Goal: Task Accomplishment & Management: Complete application form

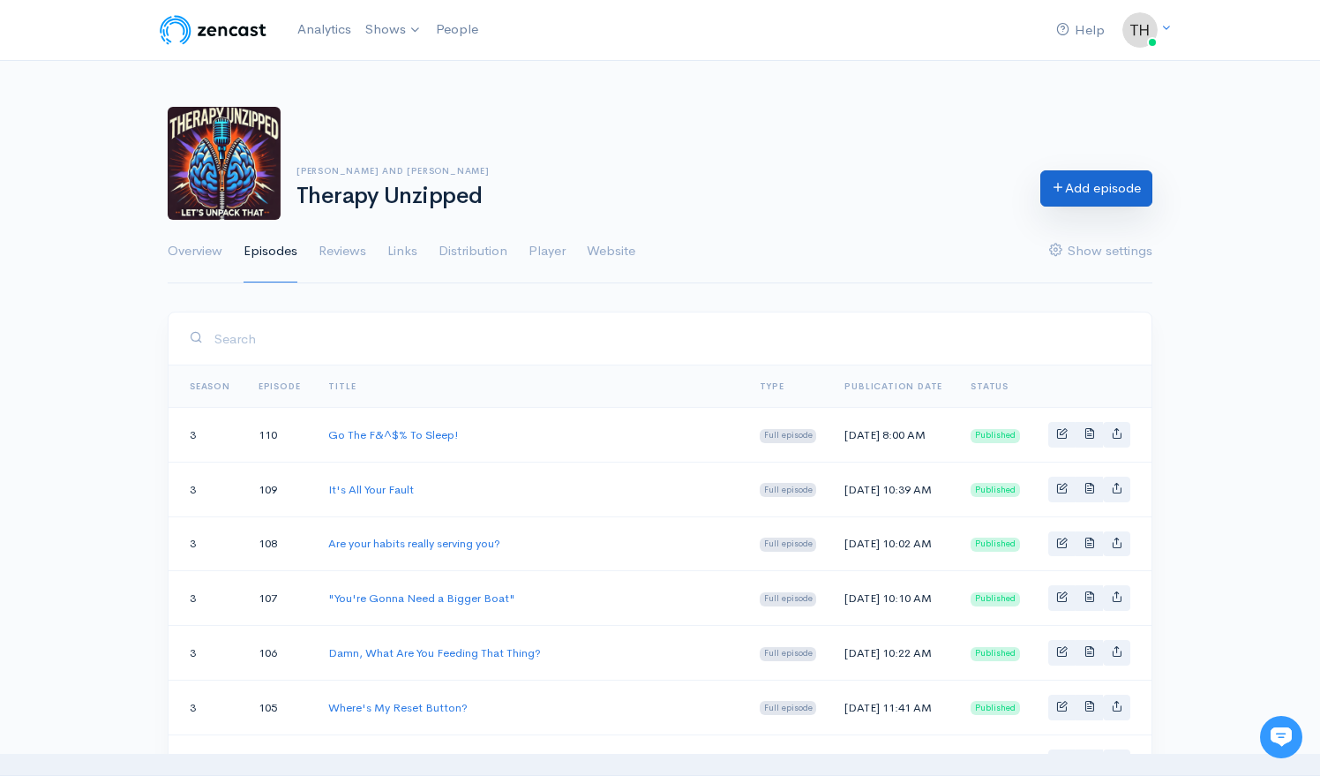
click at [1094, 191] on link "Add episode" at bounding box center [1096, 188] width 112 height 36
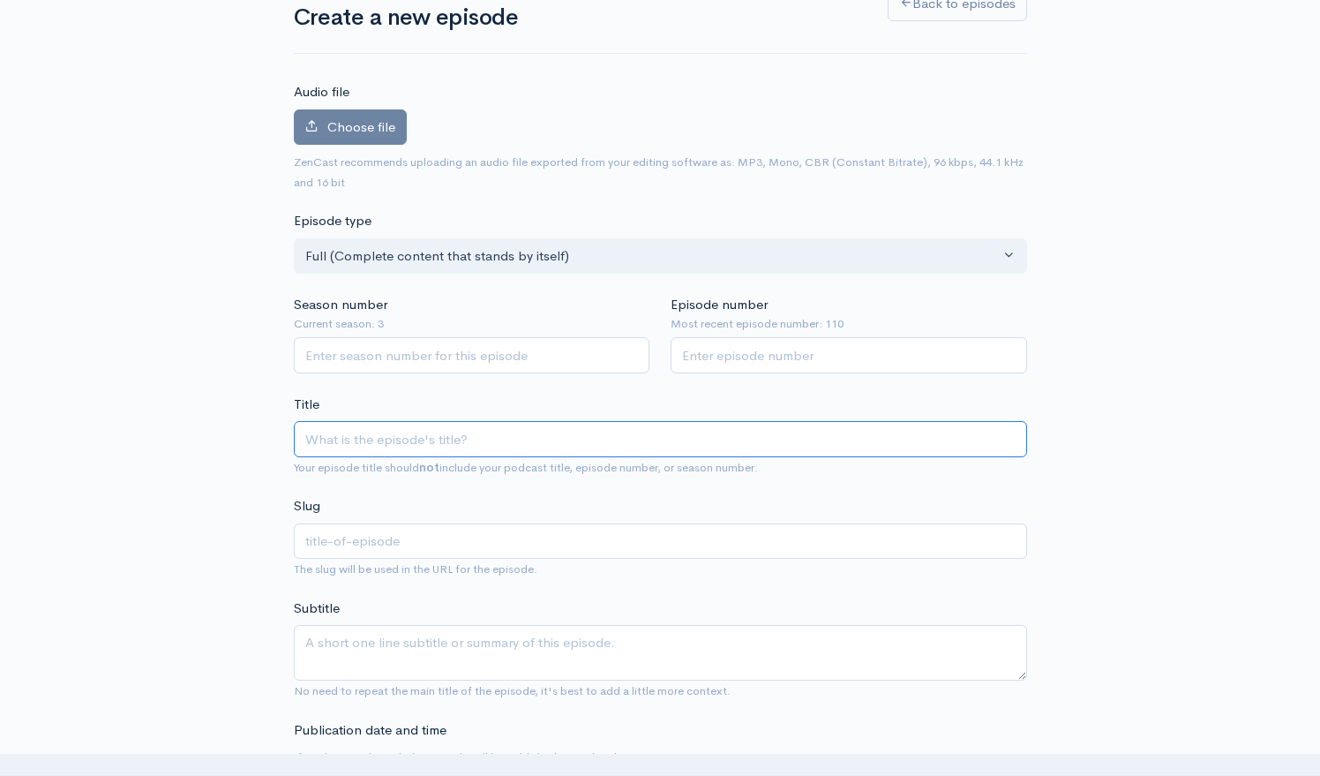
scroll to position [134, 0]
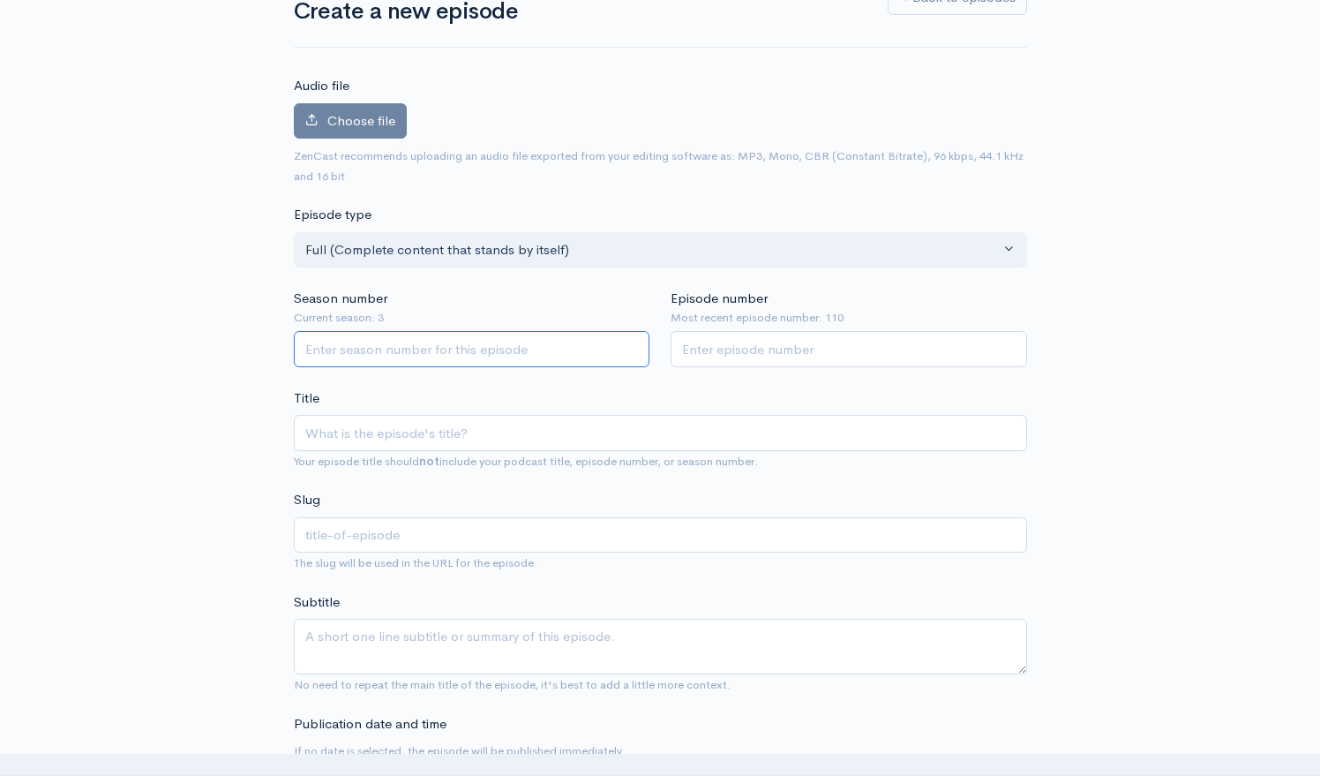
click at [480, 341] on input "Season number" at bounding box center [472, 349] width 356 height 36
type input "3"
click at [712, 353] on input "Episode number" at bounding box center [849, 349] width 356 height 36
type input "111"
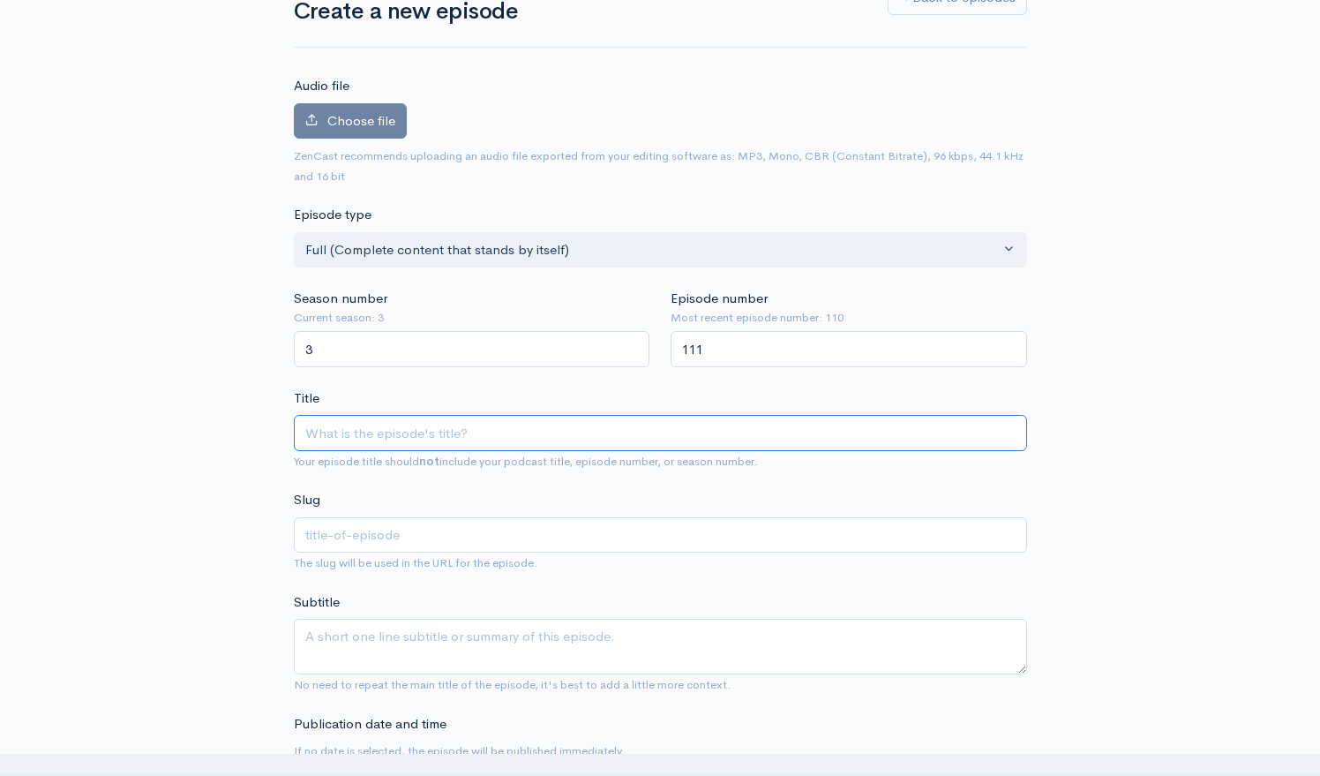
click at [516, 419] on input "Title" at bounding box center [660, 433] width 733 height 36
type input "F"
type input "f"
type input "Fir"
type input "fir"
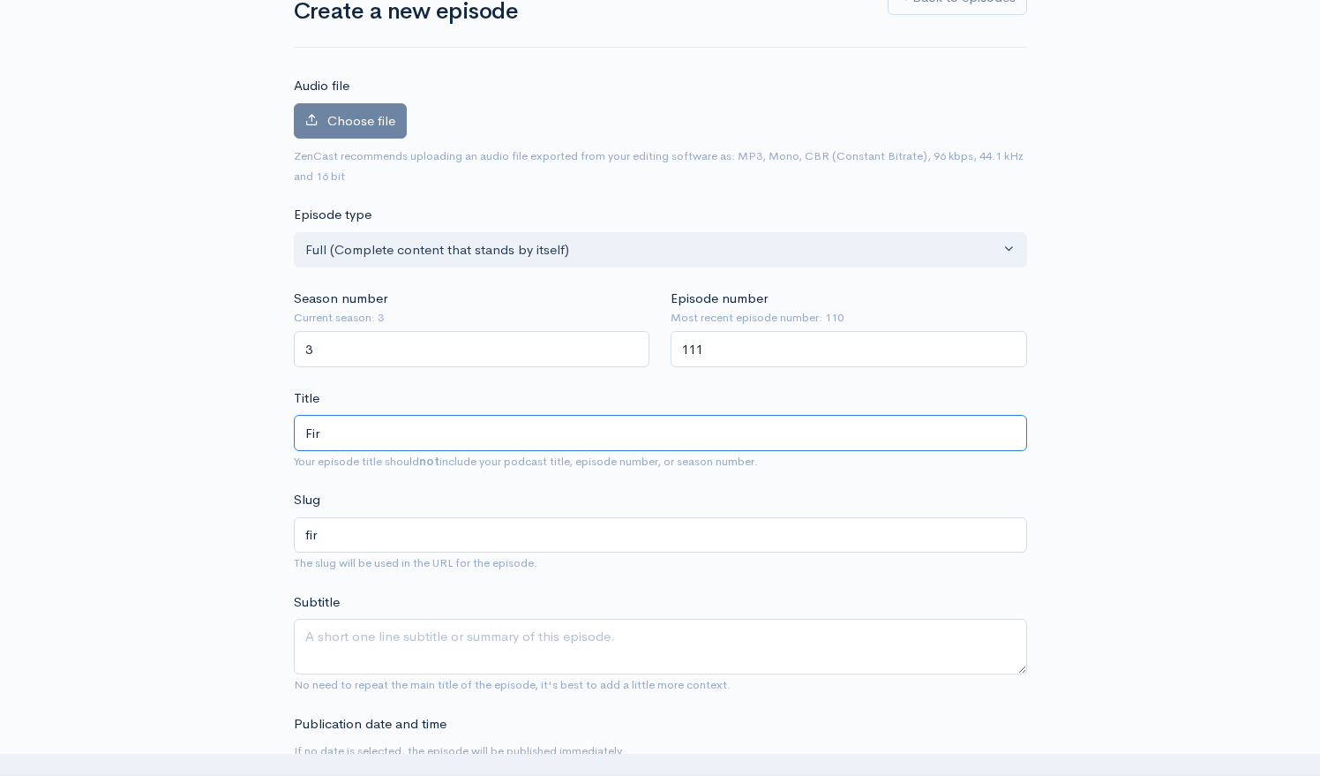
type input "Fire"
type input "fire"
type input "Firefi"
type input "firefi"
type input "Firefight"
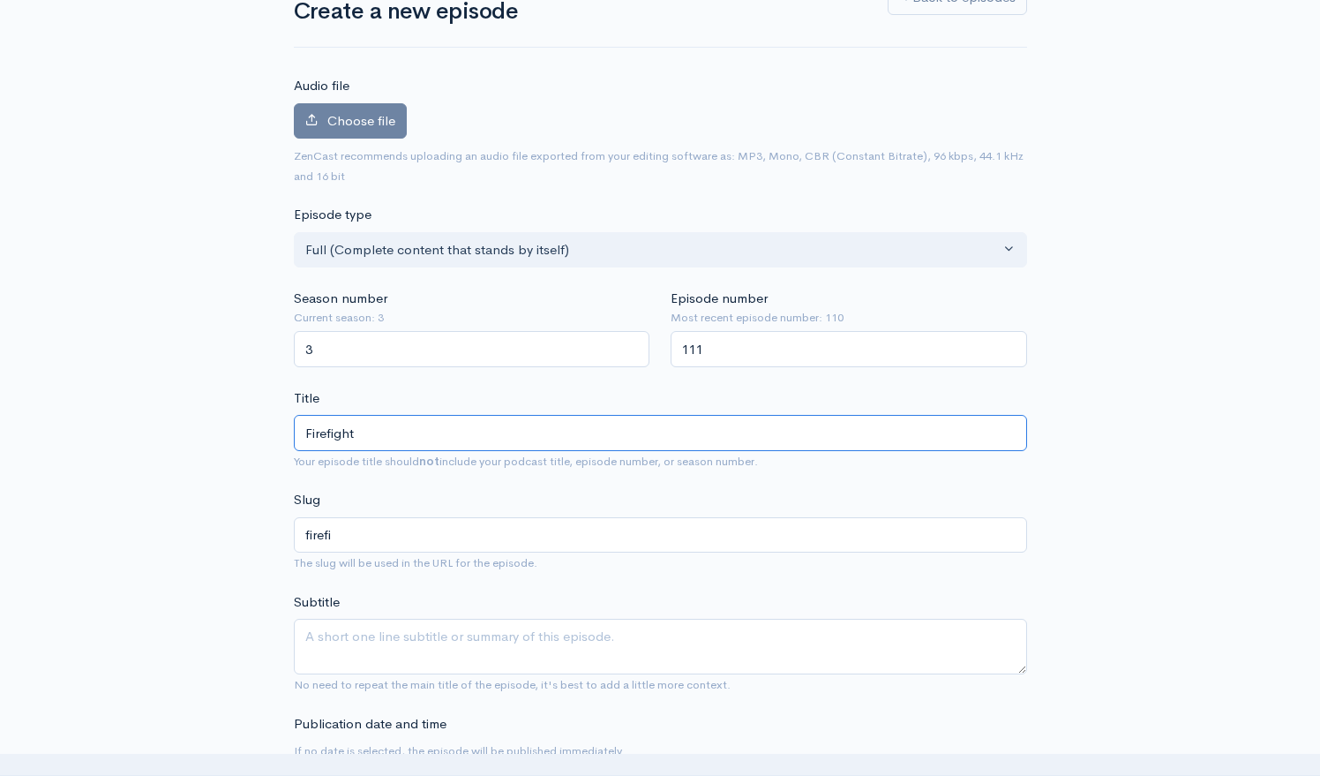
type input "firefight"
type input "Firefighter"
type input "firefighter"
type input "Firefighter S"
type input "firefighter-s"
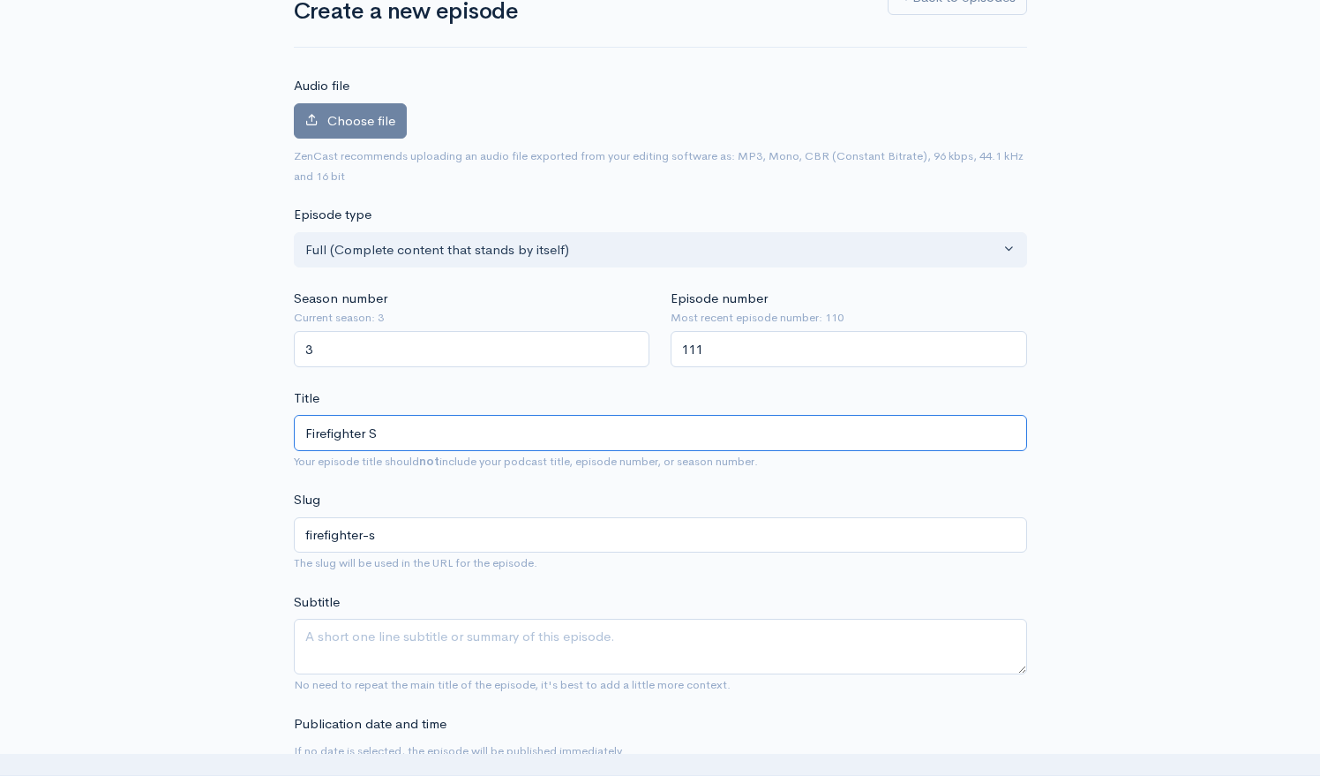
type input "Firefighter Sy"
type input "firefighter-sy"
type input "Firefighter Syn"
type input "firefighter-syn"
type input "Firefighter Synd"
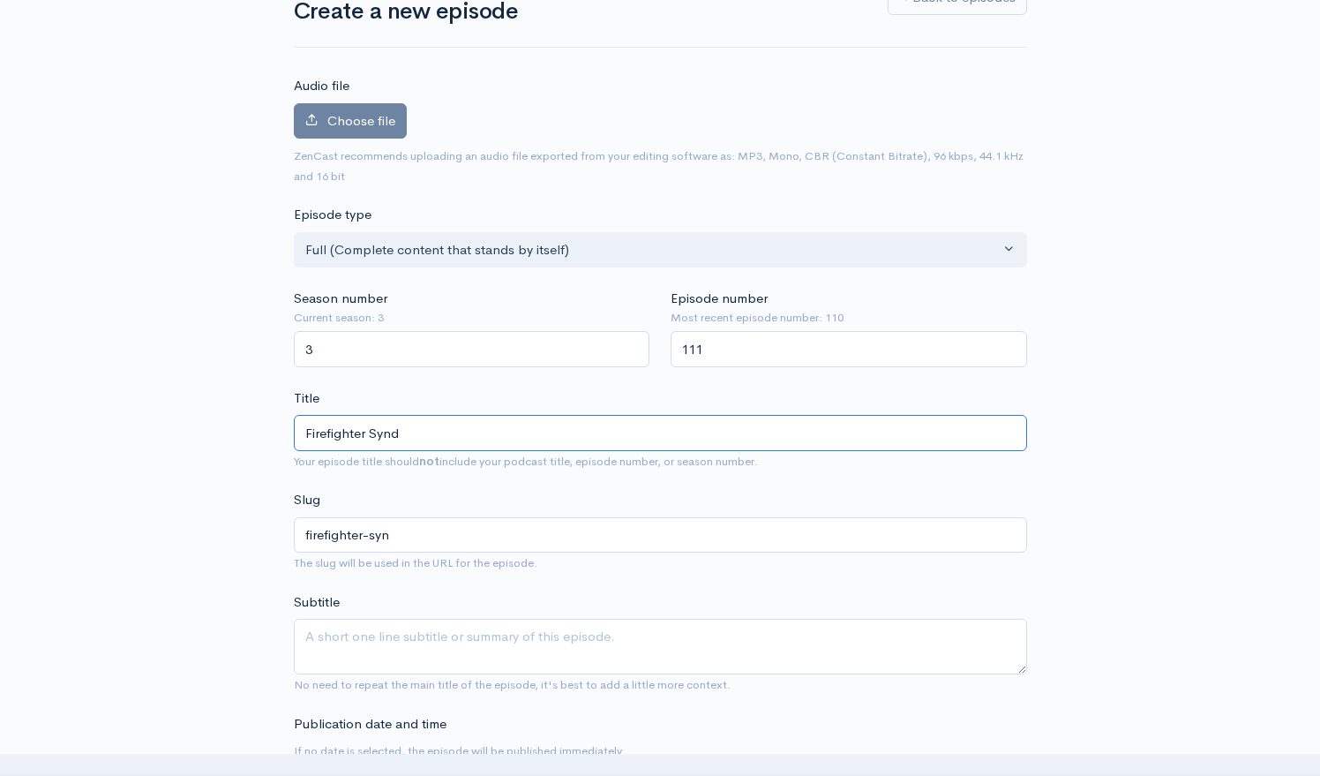
type input "firefighter-synd"
type input "Firefighter Syndrome"
type input "firefighter-syndrome"
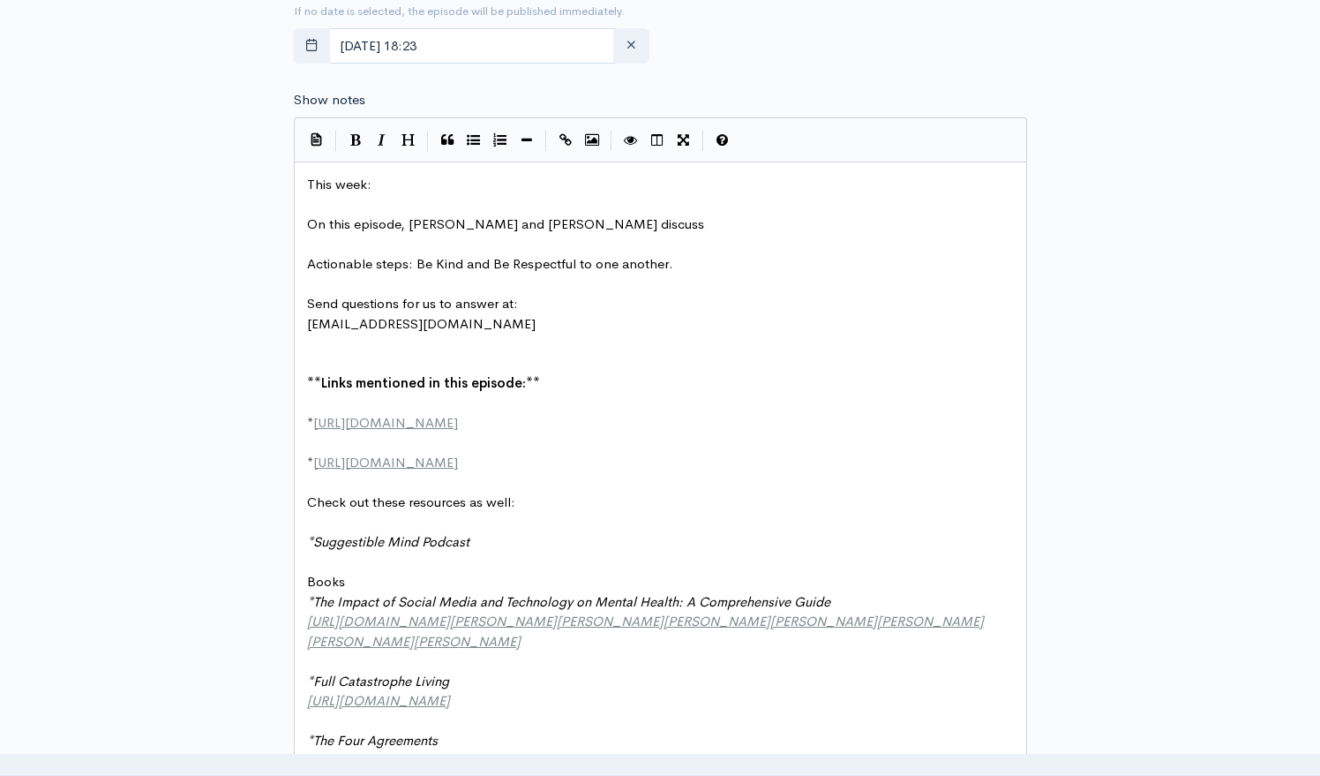
scroll to position [854, 0]
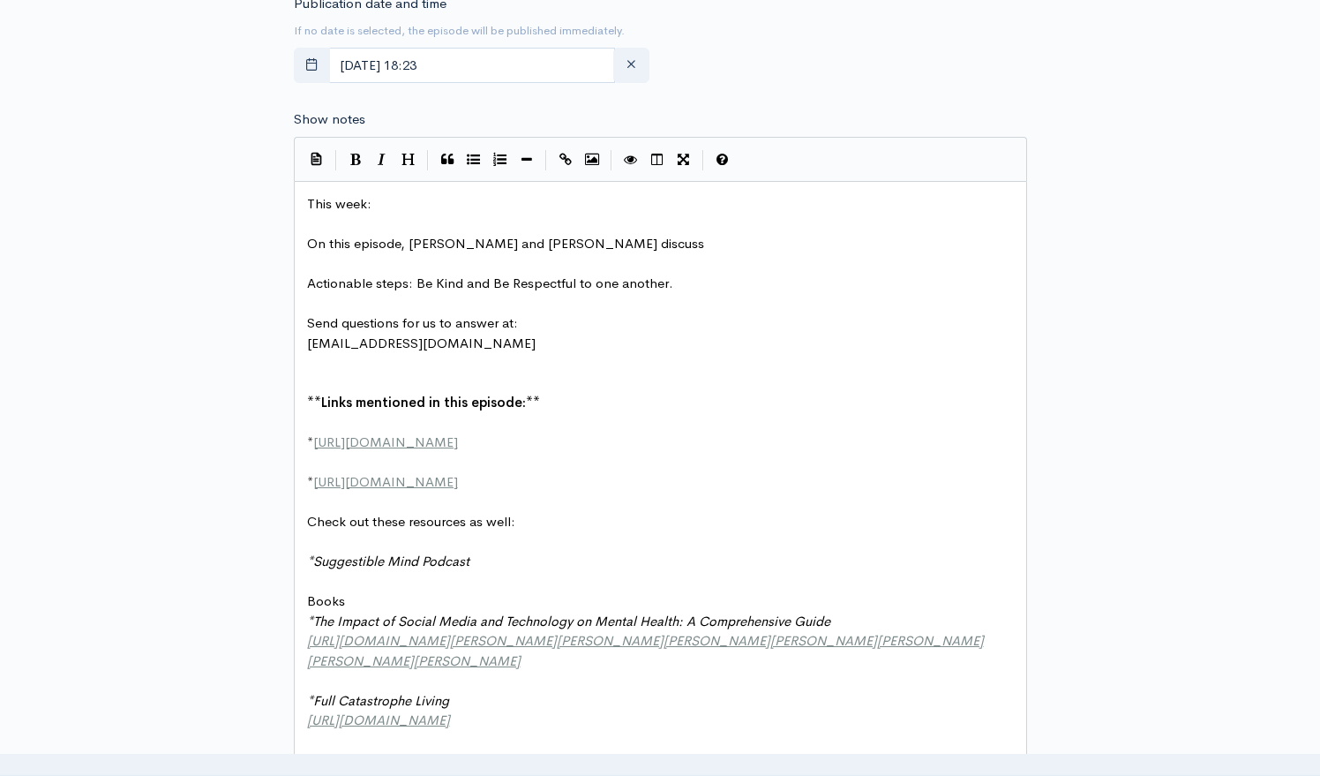
type input "Firefighter Syndrome"
click at [561, 235] on pre "On this episode, Tom and Brett discuss" at bounding box center [661, 244] width 714 height 20
type textarea "ways"
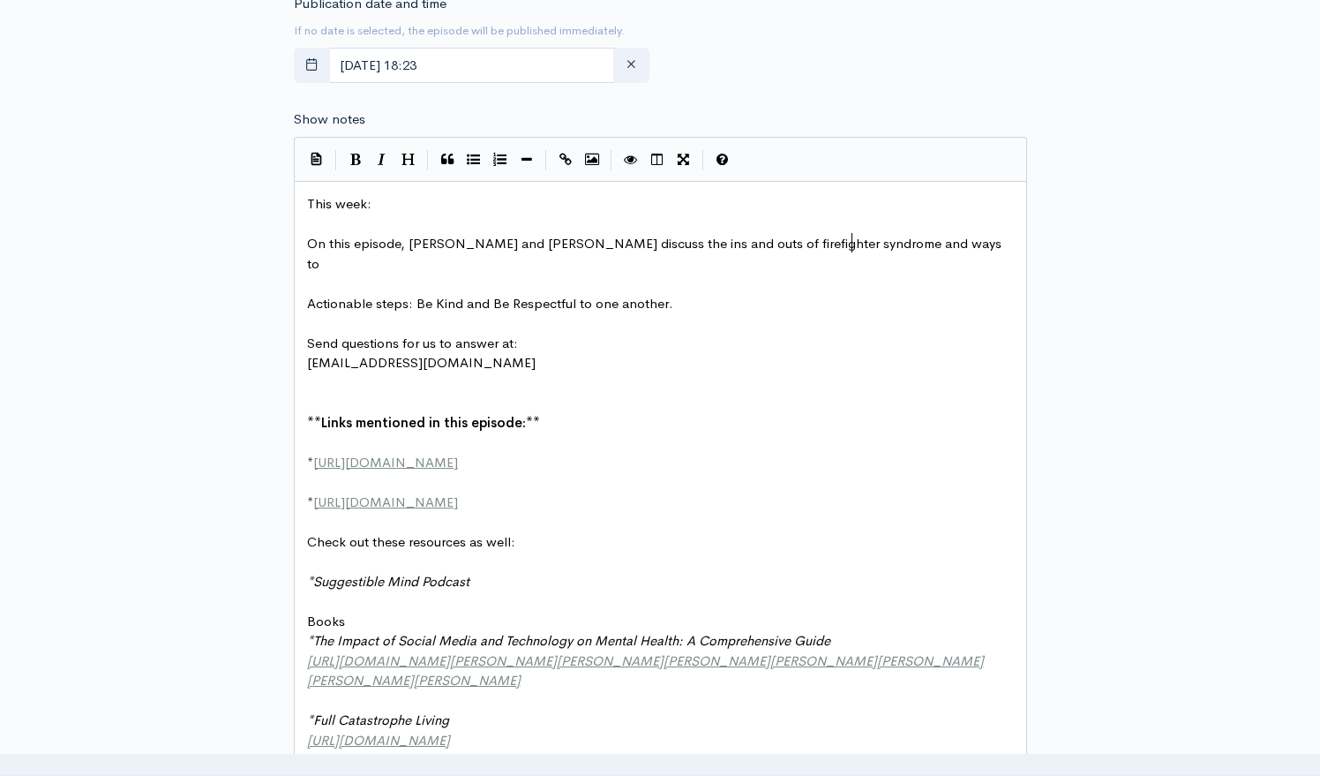
scroll to position [0, 310]
type textarea "the ins and outs of firefighter syndrome and ways to work"
type textarea "o heal."
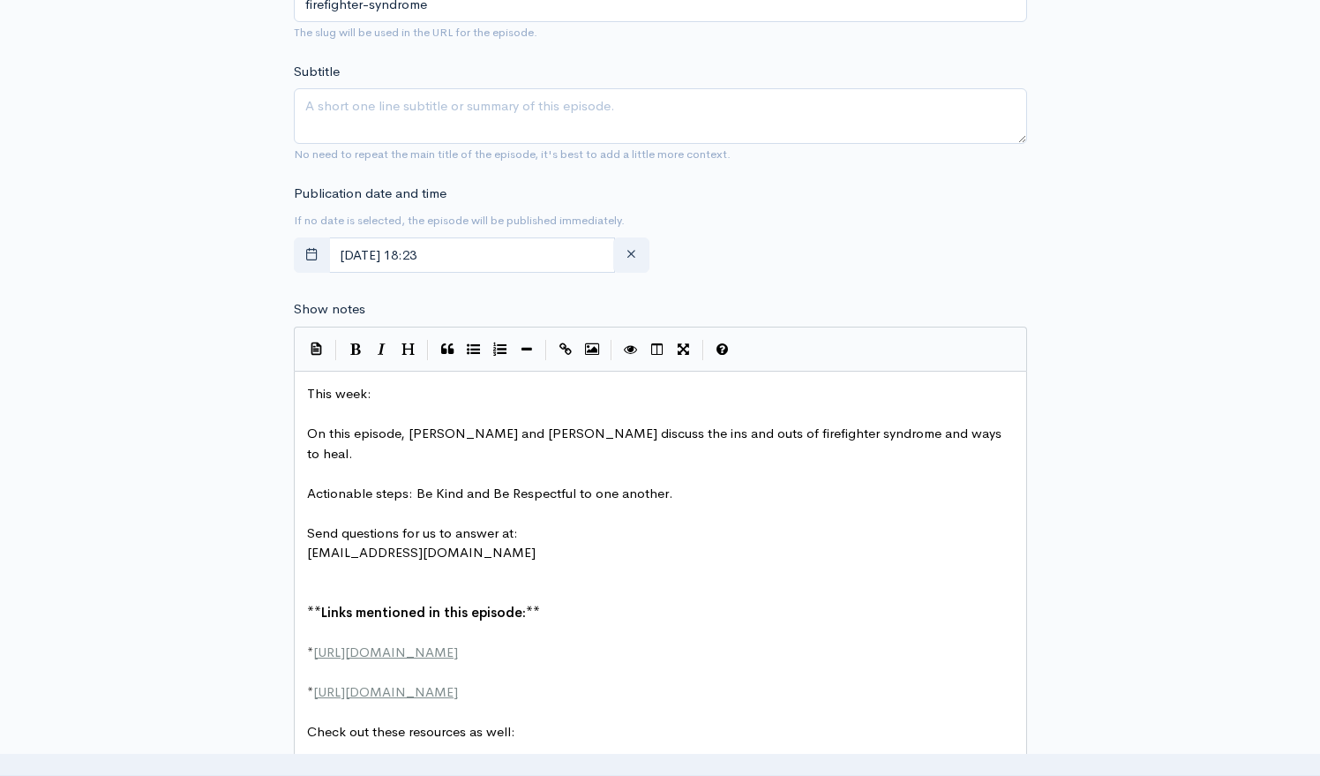
scroll to position [671, 0]
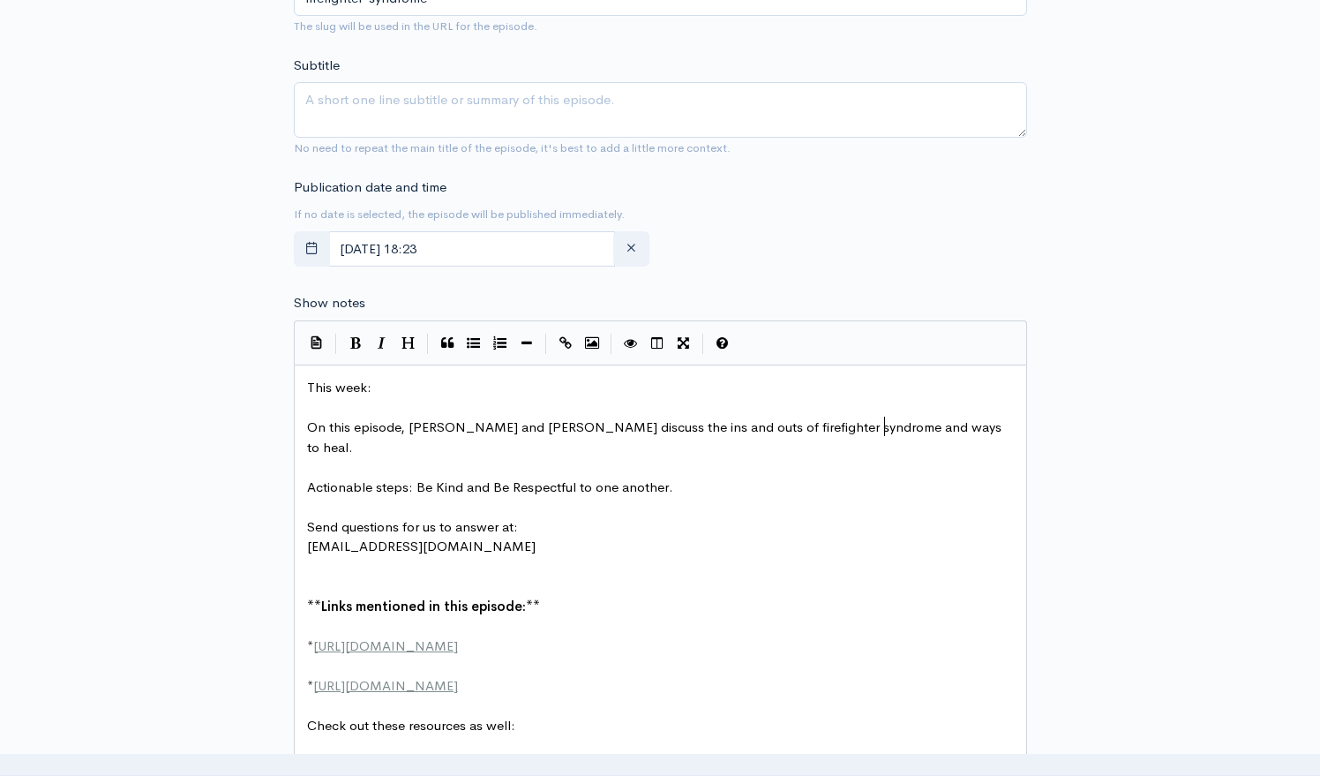
click at [388, 380] on pre "This week:" at bounding box center [661, 388] width 714 height 20
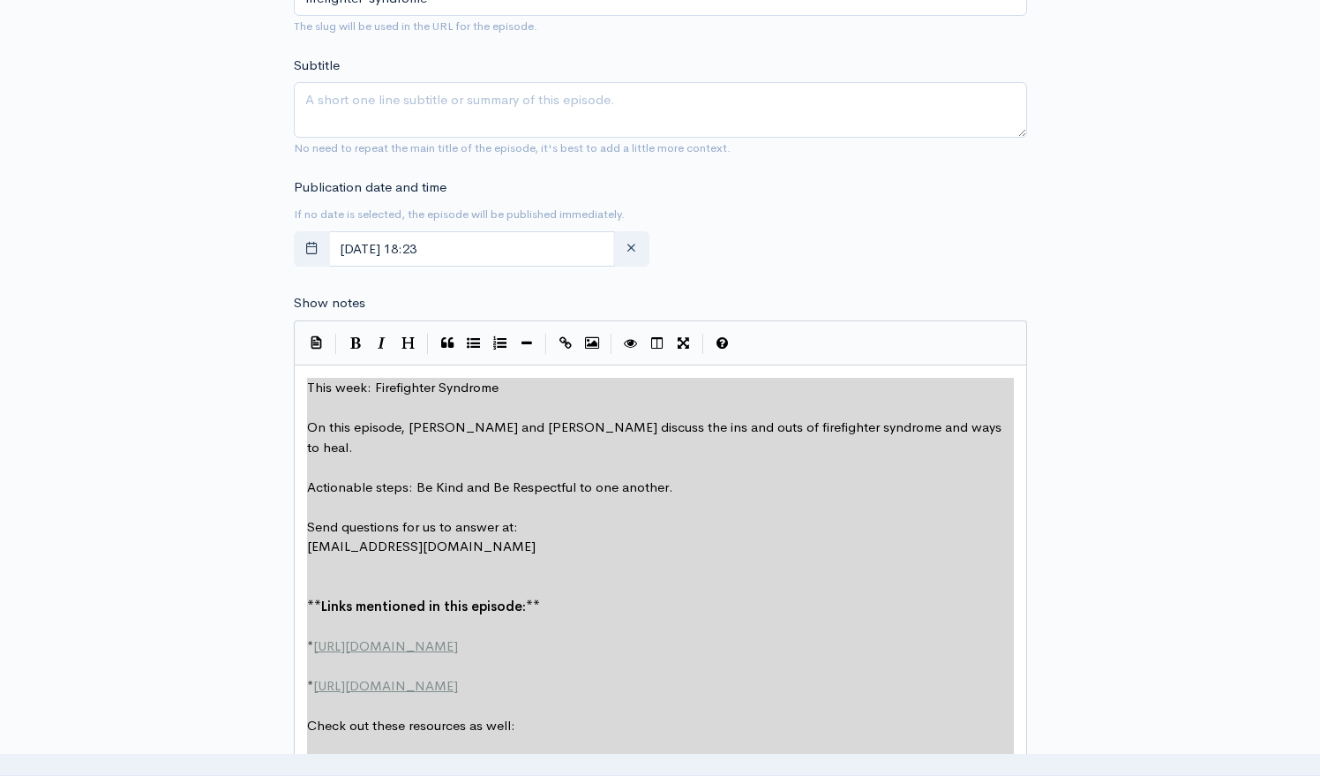
type textarea "​This week: Firefighter Syndrome On this episode, Tom and Brett discuss the ins…"
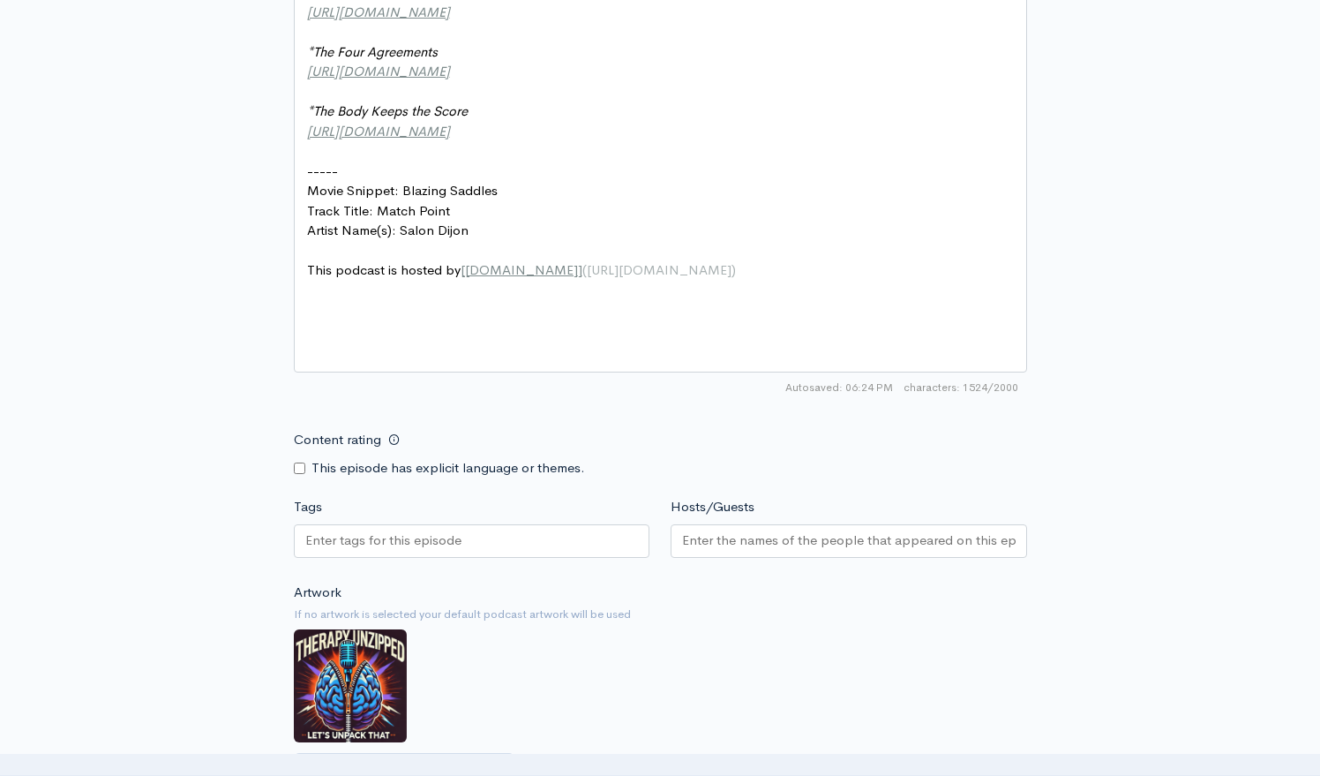
scroll to position [1584, 0]
click at [502, 199] on pre "Movie Snippet: Blazing Saddles" at bounding box center [661, 189] width 714 height 20
type textarea "Animal House &"
click at [562, 541] on div at bounding box center [472, 539] width 356 height 34
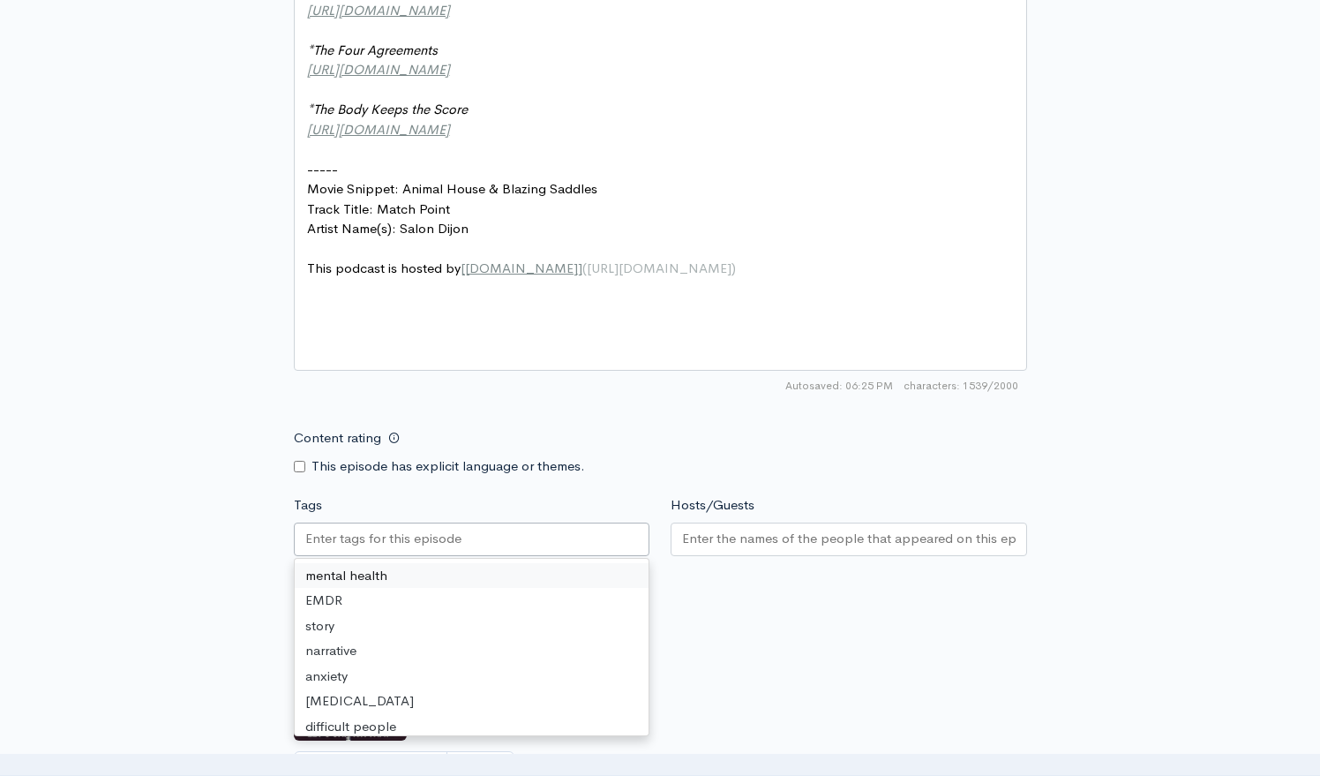
scroll to position [1584, 0]
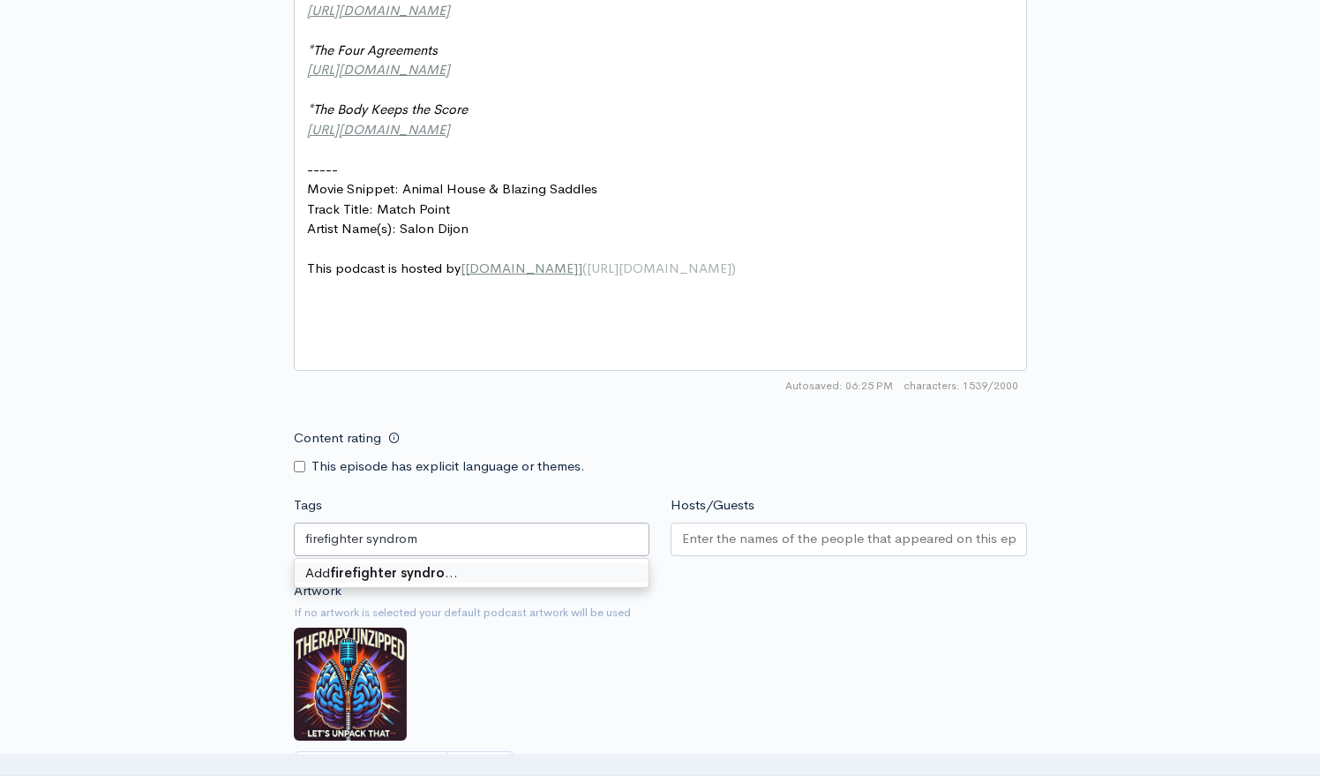
type input "firefighter syndrome"
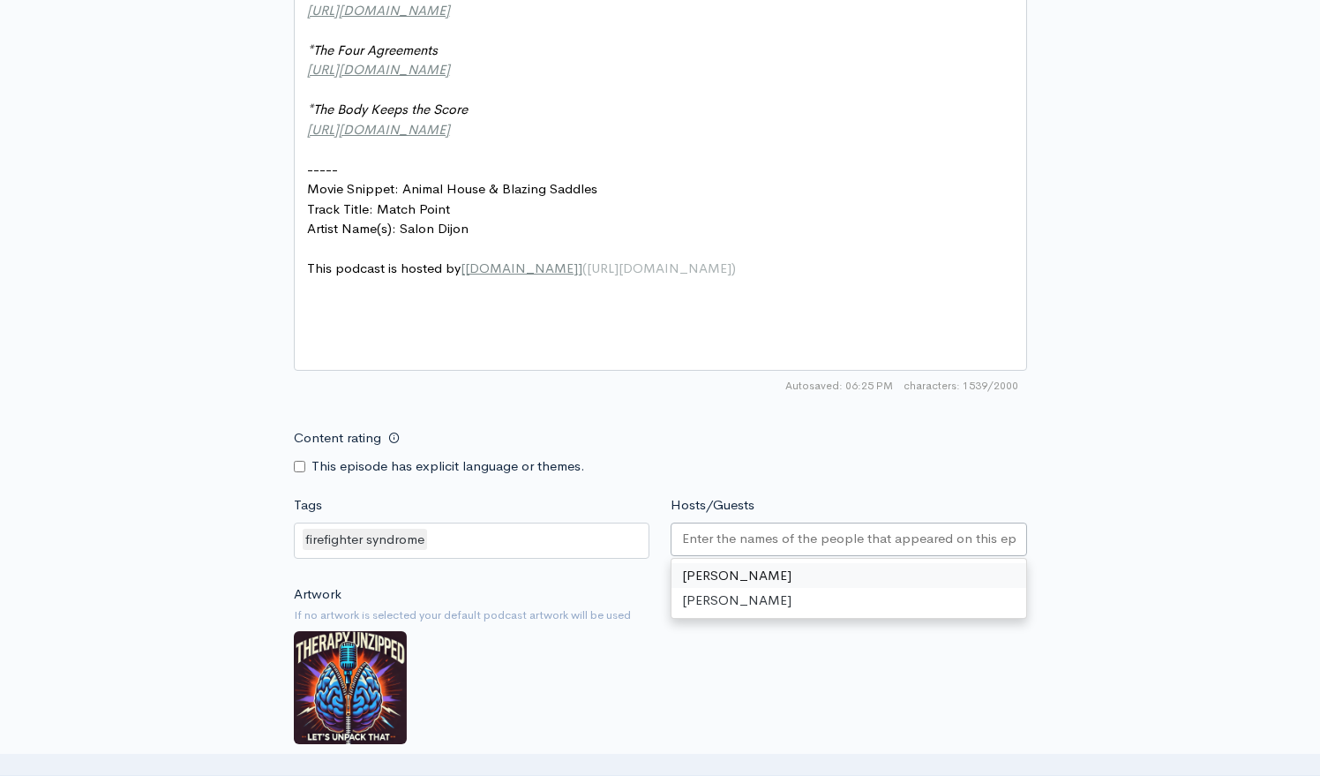
click at [765, 530] on input "Hosts/Guests" at bounding box center [849, 538] width 334 height 20
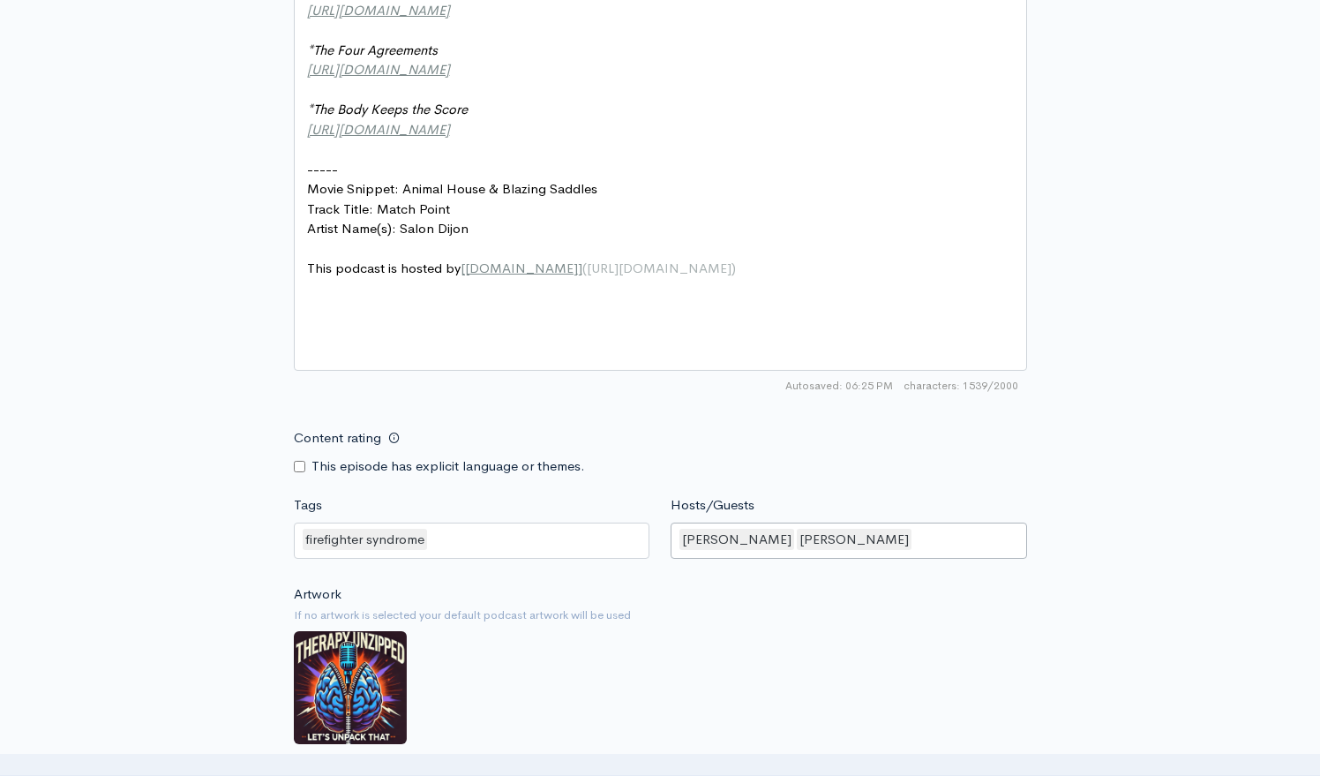
click at [547, 534] on div "firefighter syndrome" at bounding box center [472, 540] width 356 height 37
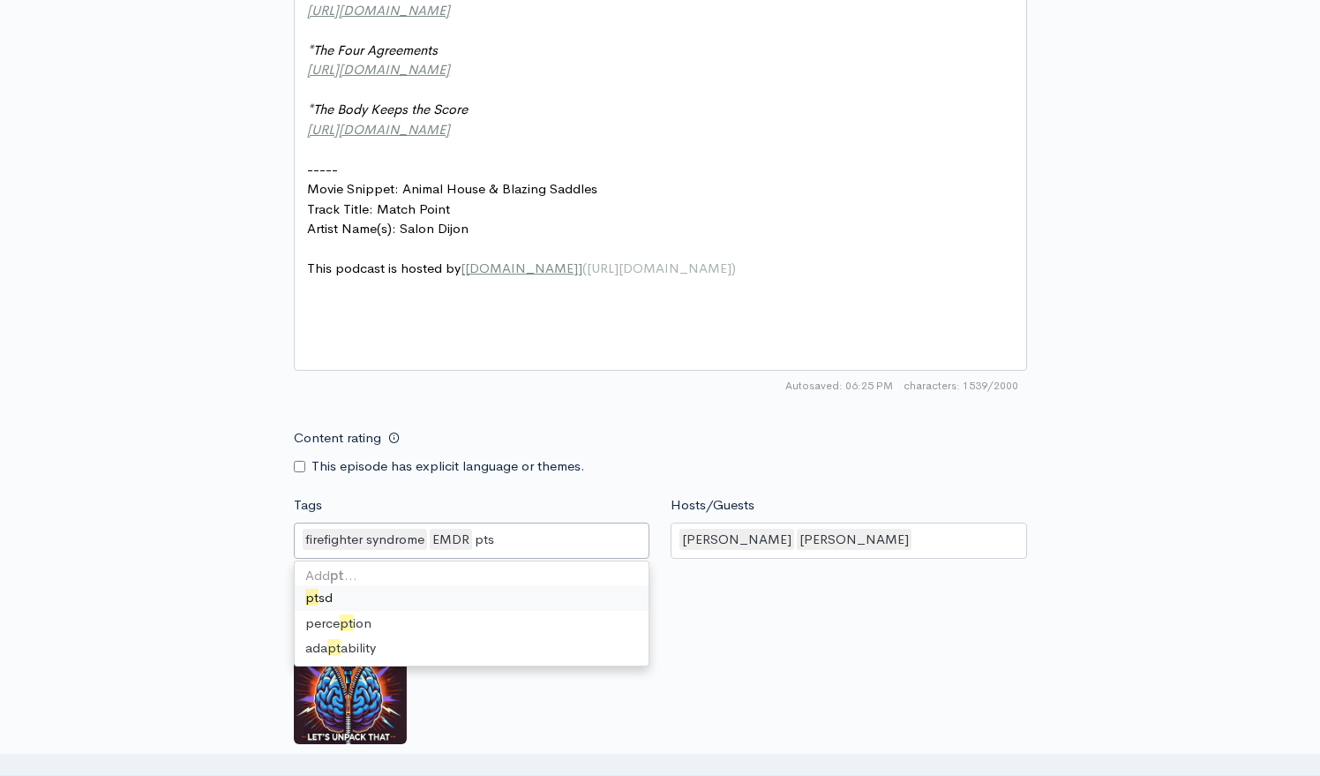
type input "ptsd"
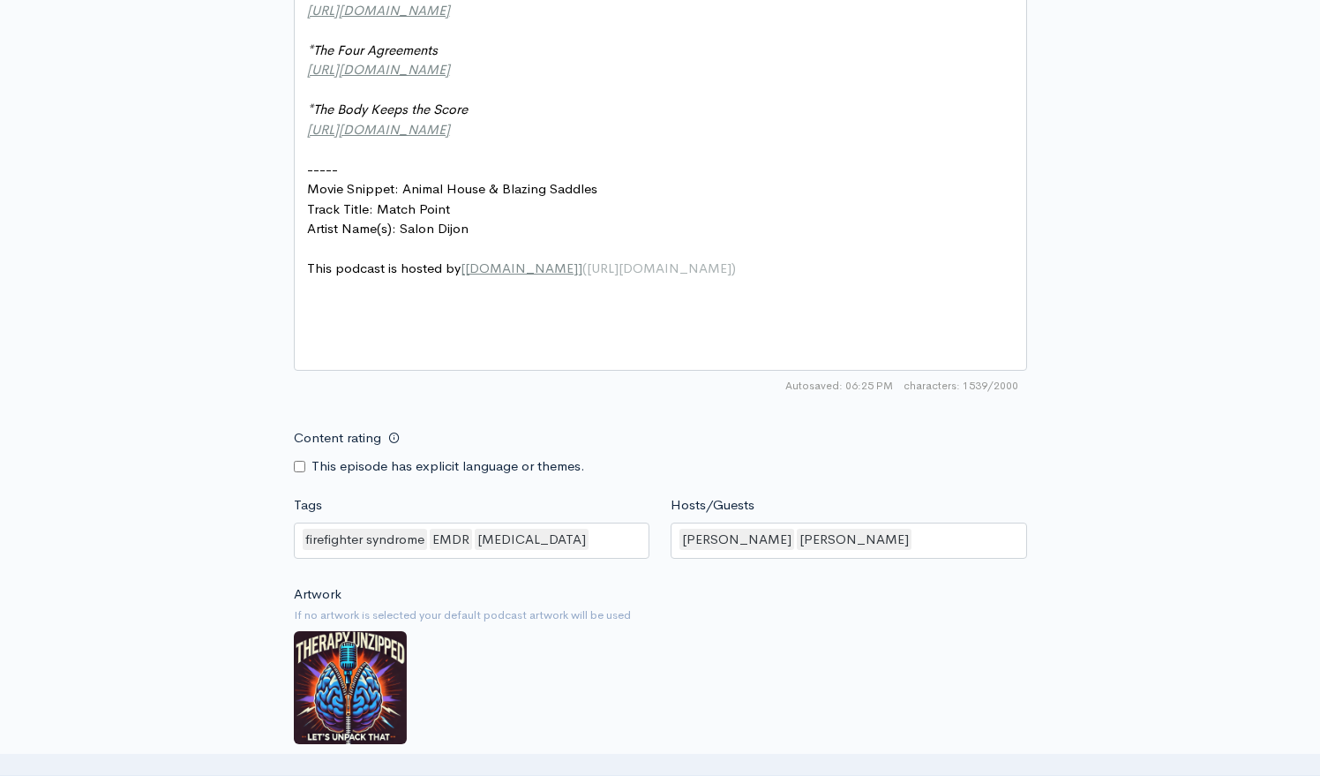
click at [736, 606] on small "If no artwork is selected your default podcast artwork will be used" at bounding box center [660, 615] width 733 height 18
click at [298, 461] on input "Content rating" at bounding box center [299, 466] width 11 height 11
checkbox input "true"
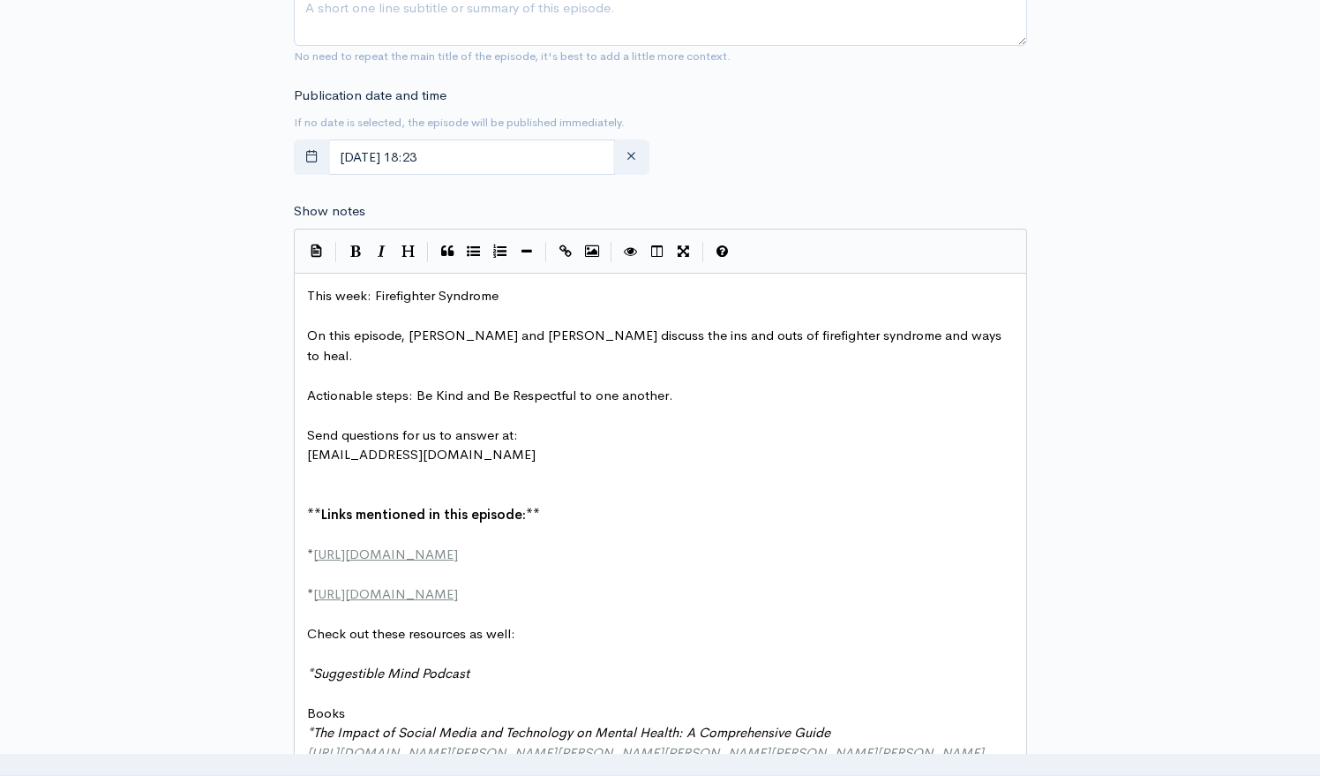
scroll to position [761, 2]
click at [631, 546] on pre "* http://suggestiblemind.com" at bounding box center [661, 556] width 714 height 20
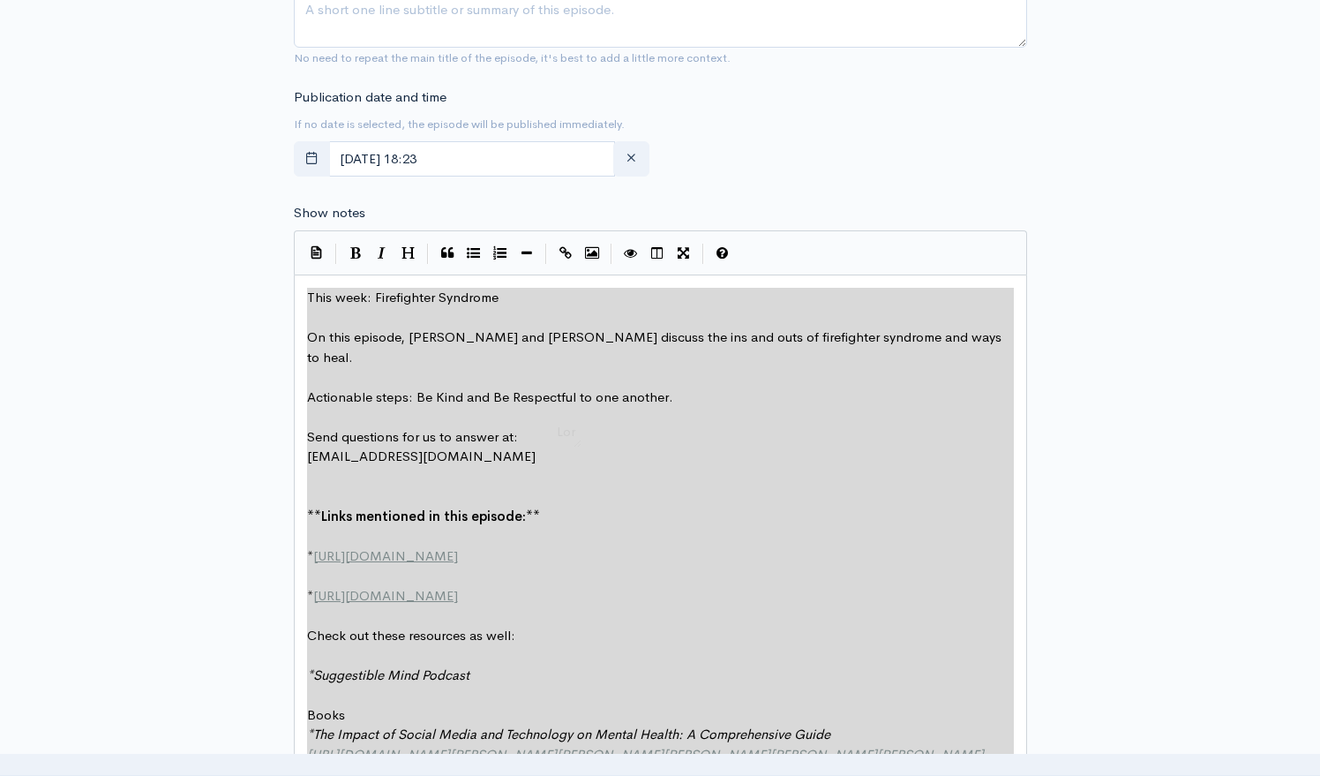
type textarea "​This week: Firefighter Syndrome On this episode, Tom and Brett discuss the ins…"
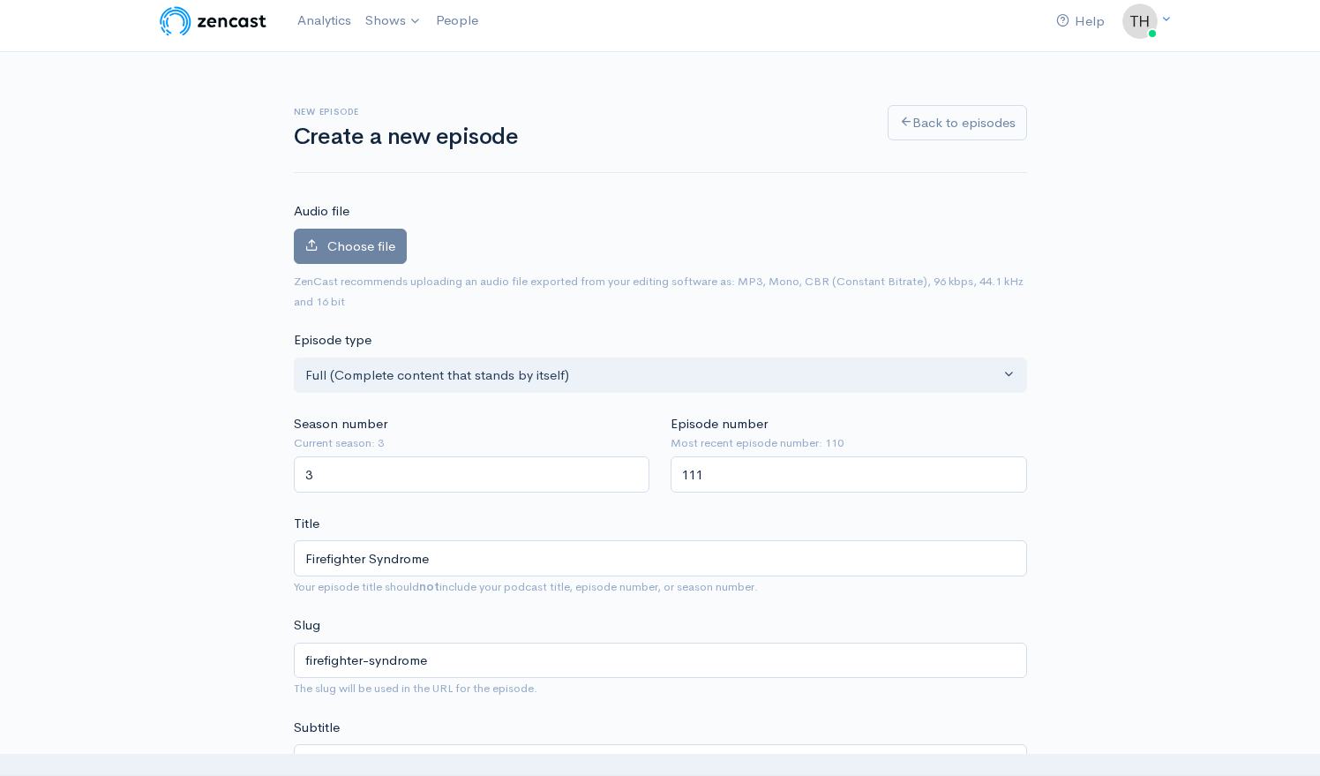
scroll to position [0, 0]
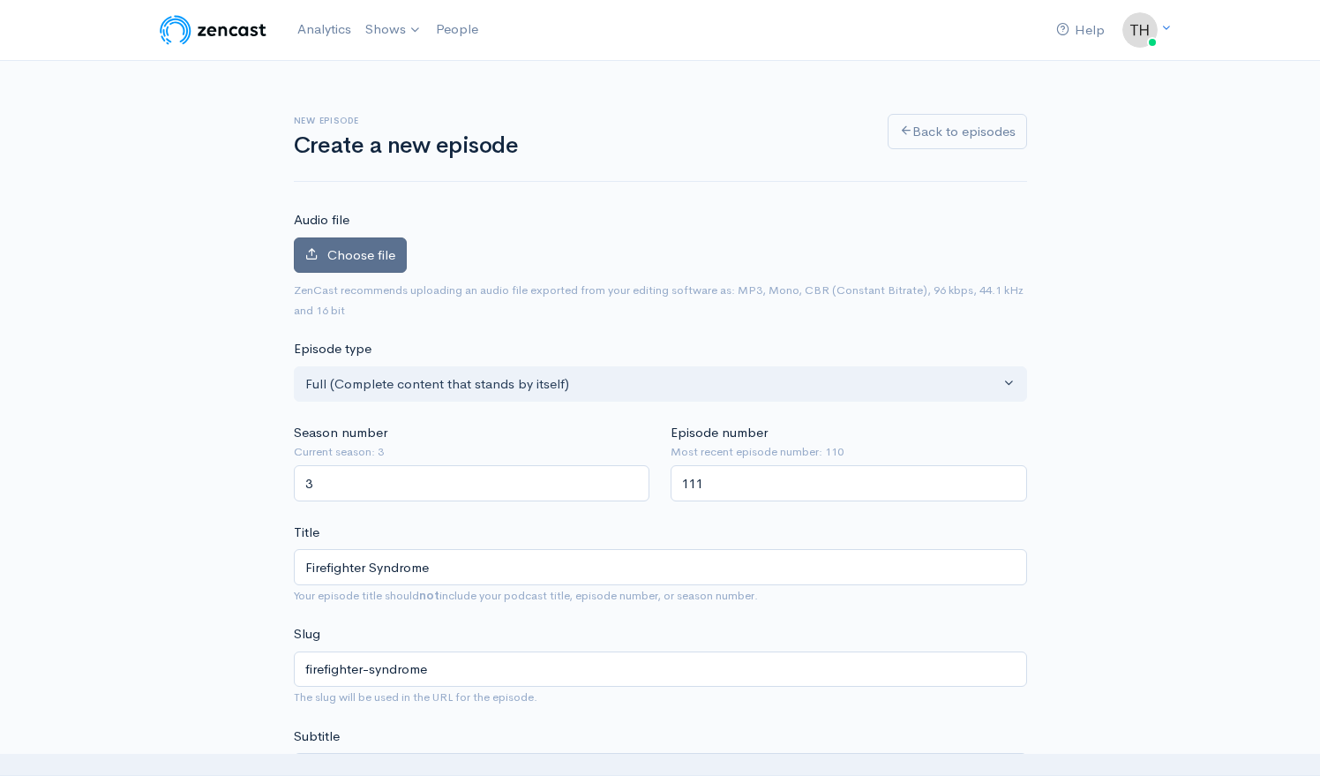
click at [382, 259] on span "Choose file" at bounding box center [361, 254] width 68 height 17
click at [0, 0] on input "Choose file" at bounding box center [0, 0] width 0 height 0
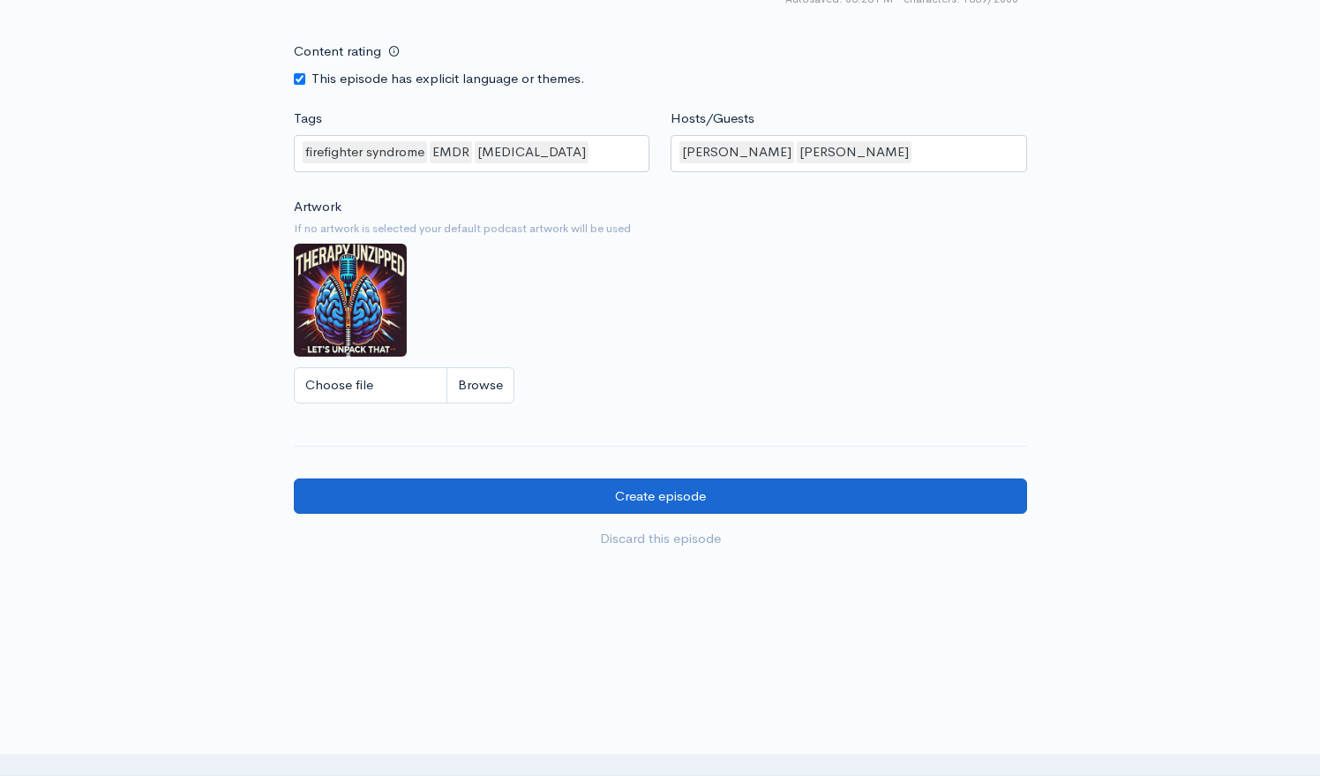
scroll to position [2068, 0]
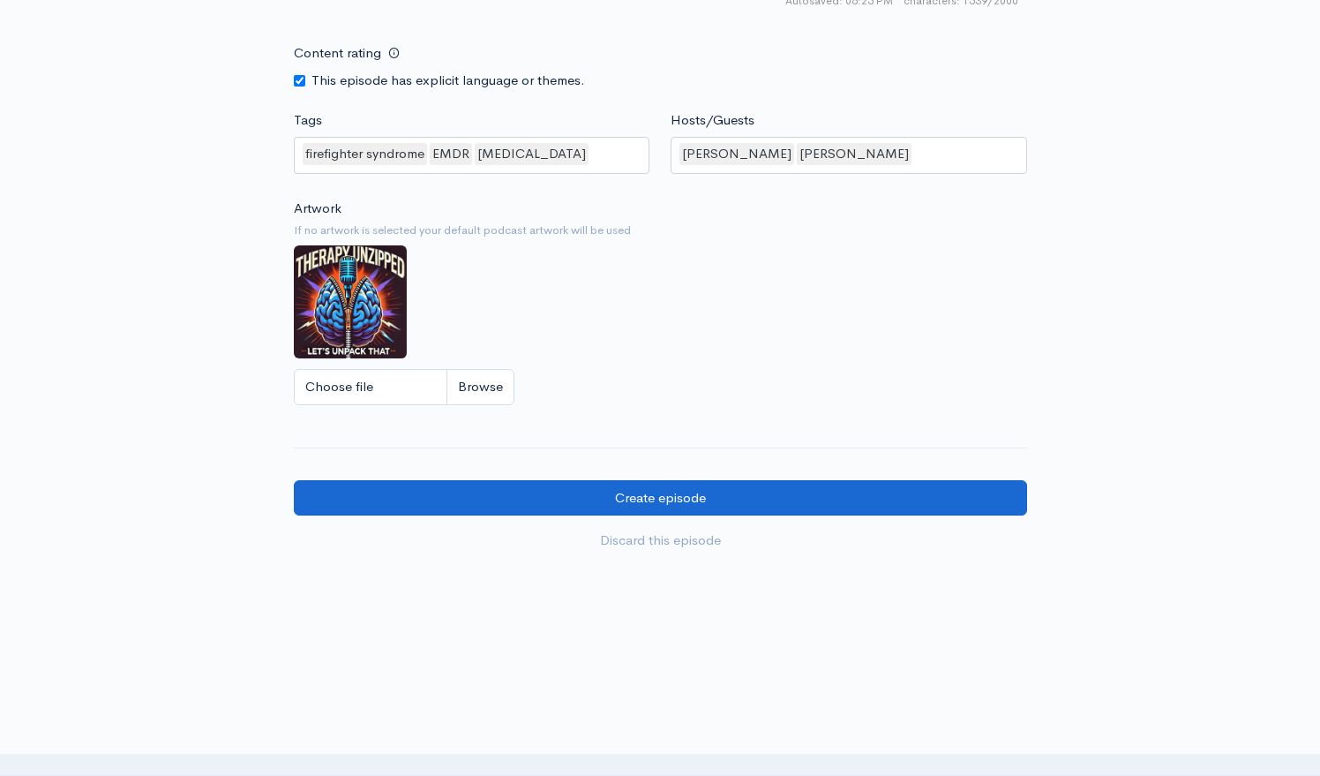
click at [887, 480] on input "Create episode" at bounding box center [660, 498] width 733 height 36
